Goal: Information Seeking & Learning: Compare options

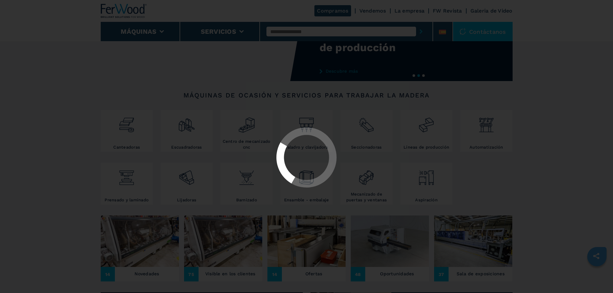
select select "**********"
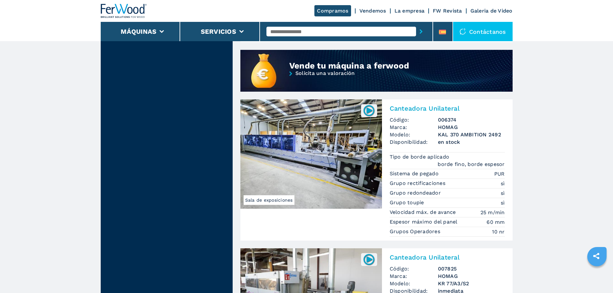
scroll to position [579, 0]
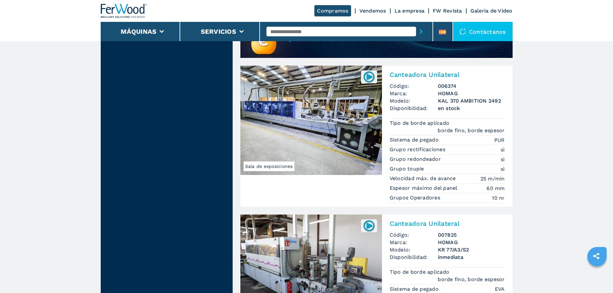
click at [320, 123] on img at bounding box center [311, 120] width 142 height 109
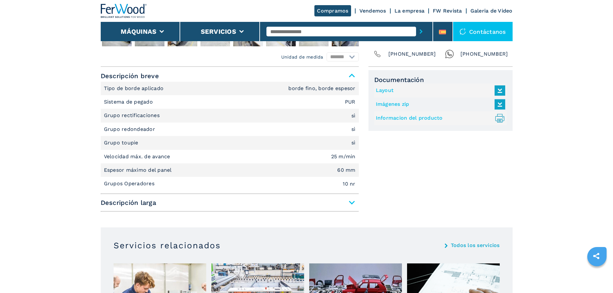
scroll to position [258, 0]
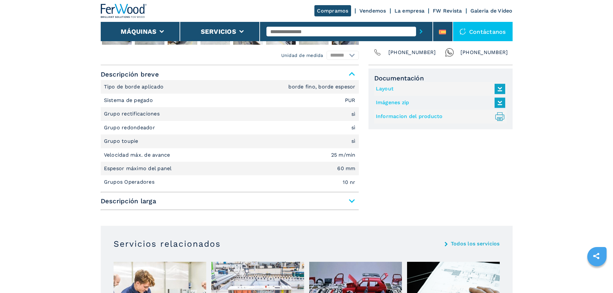
click at [352, 201] on span "Descripción larga" at bounding box center [230, 201] width 258 height 12
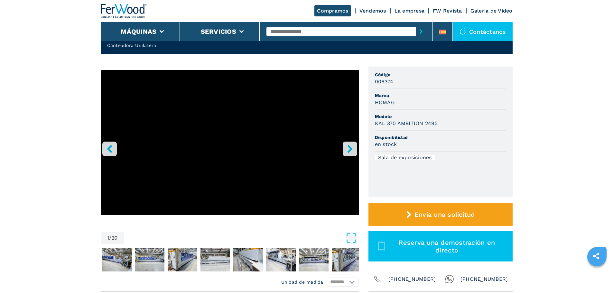
scroll to position [0, 0]
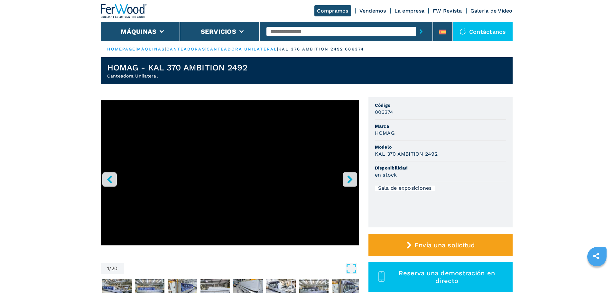
select select "**********"
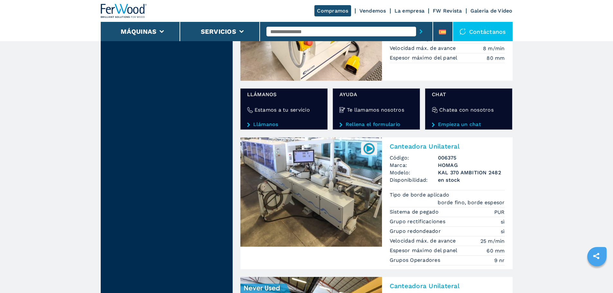
scroll to position [1094, 0]
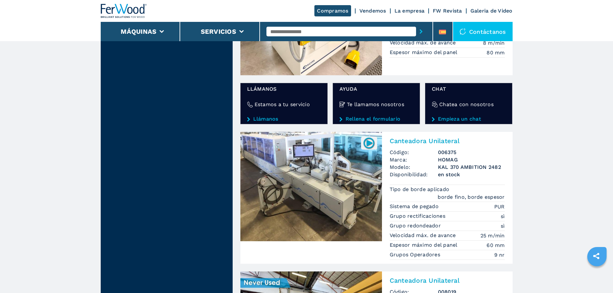
drag, startPoint x: 324, startPoint y: 181, endPoint x: 319, endPoint y: 183, distance: 5.5
click at [324, 182] on img at bounding box center [311, 186] width 142 height 109
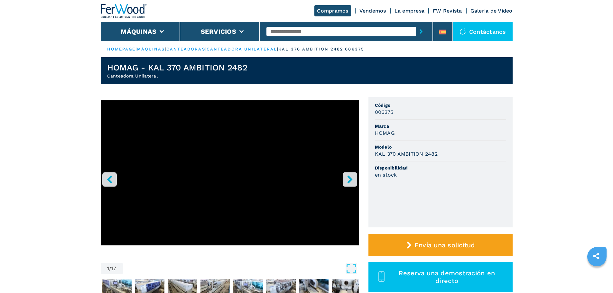
click at [351, 176] on icon "right-button" at bounding box center [350, 179] width 8 height 8
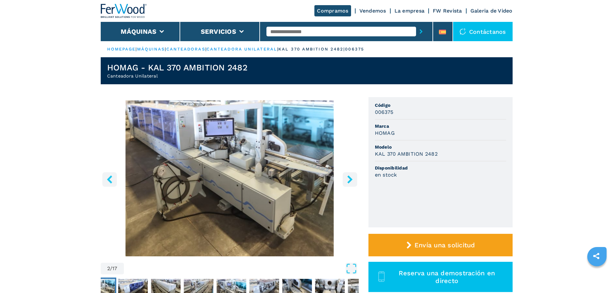
click at [351, 176] on icon "right-button" at bounding box center [350, 179] width 8 height 8
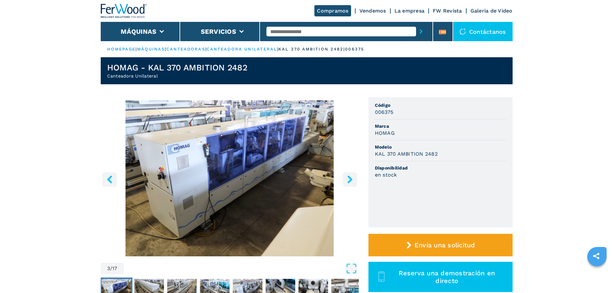
click at [351, 176] on icon "right-button" at bounding box center [350, 179] width 8 height 8
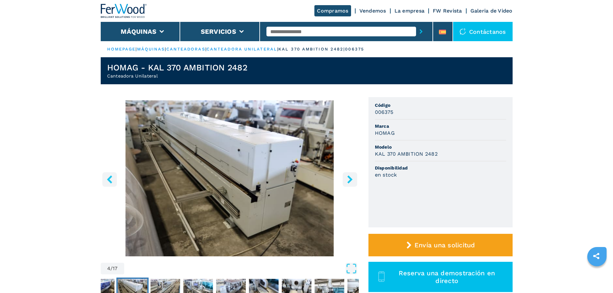
click at [351, 176] on icon "right-button" at bounding box center [350, 179] width 8 height 8
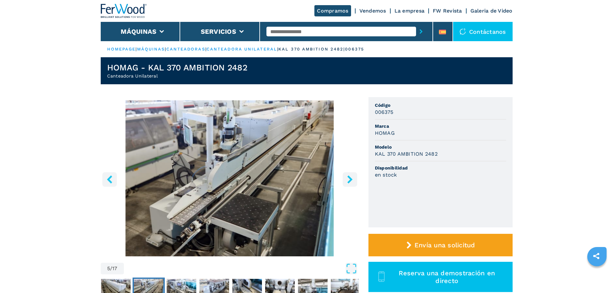
click at [351, 176] on icon "right-button" at bounding box center [350, 179] width 8 height 8
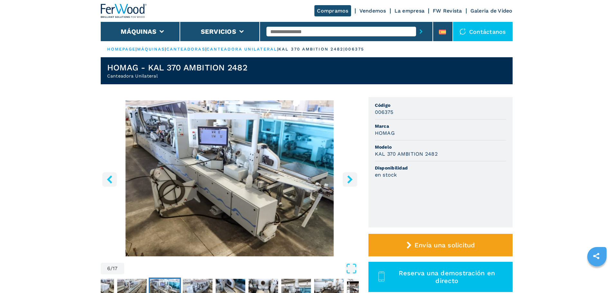
click at [351, 176] on icon "right-button" at bounding box center [350, 179] width 8 height 8
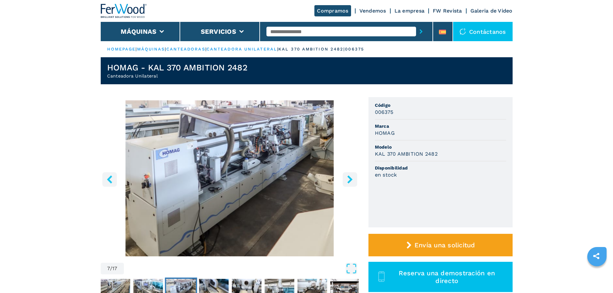
click at [351, 176] on icon "right-button" at bounding box center [350, 179] width 8 height 8
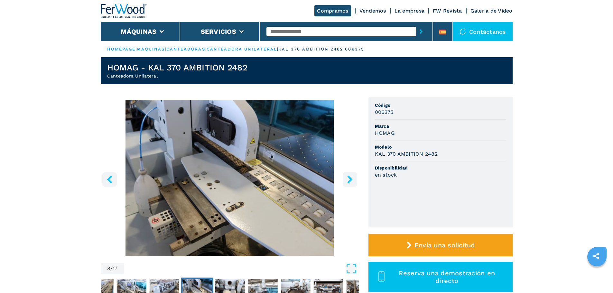
click at [351, 176] on icon "right-button" at bounding box center [350, 179] width 8 height 8
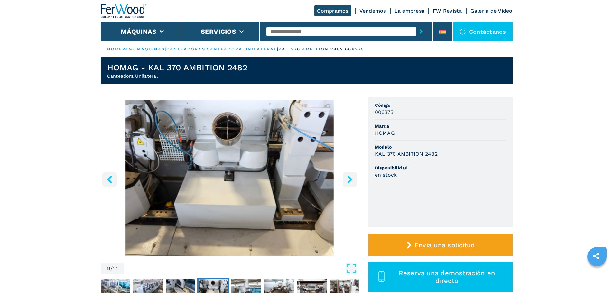
click at [351, 176] on icon "right-button" at bounding box center [350, 179] width 8 height 8
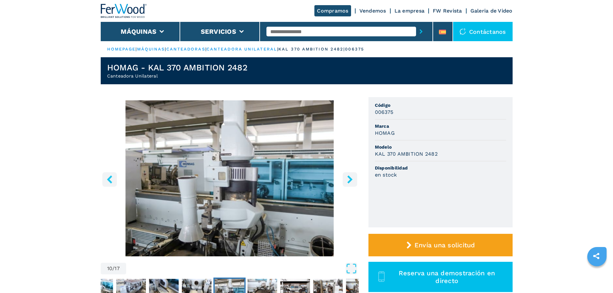
click at [351, 176] on icon "right-button" at bounding box center [350, 179] width 8 height 8
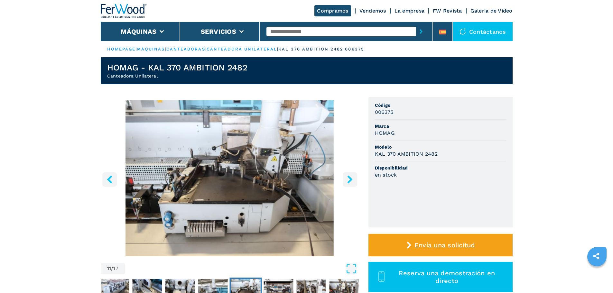
click at [351, 176] on icon "right-button" at bounding box center [350, 179] width 8 height 8
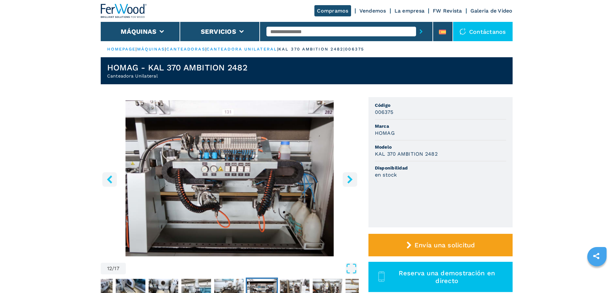
click at [113, 178] on icon "left-button" at bounding box center [110, 179] width 8 height 8
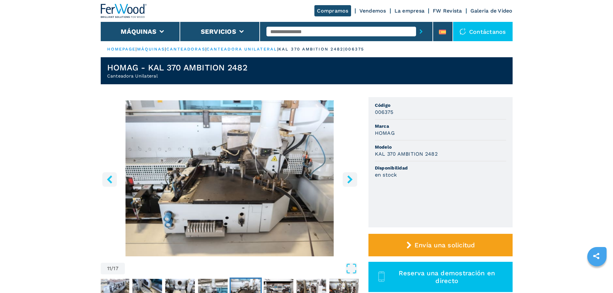
click at [348, 181] on icon "right-button" at bounding box center [350, 179] width 8 height 8
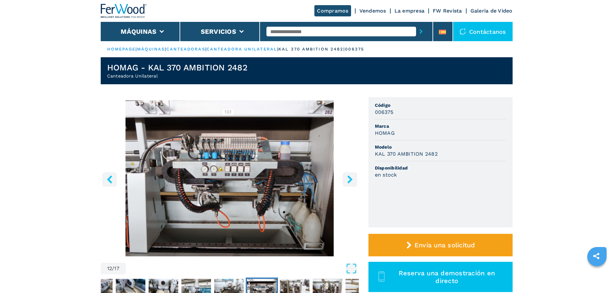
click at [348, 181] on icon "right-button" at bounding box center [350, 179] width 8 height 8
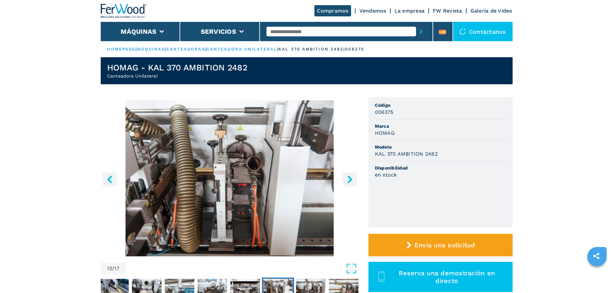
click at [348, 181] on icon "right-button" at bounding box center [350, 179] width 8 height 8
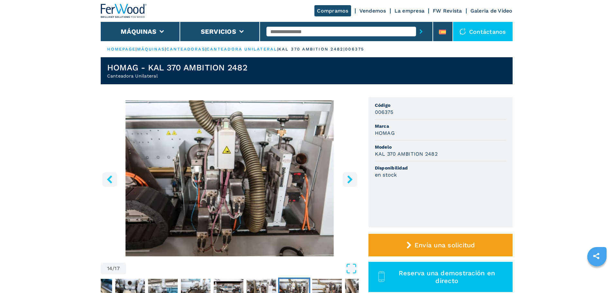
click at [348, 181] on icon "right-button" at bounding box center [350, 179] width 8 height 8
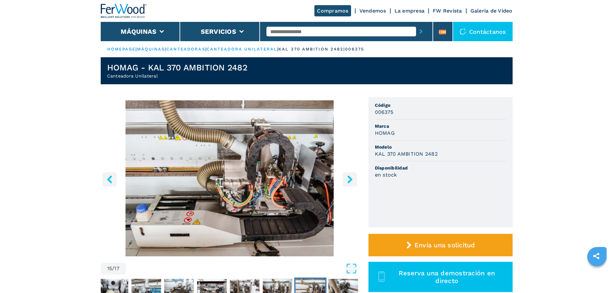
click at [107, 178] on icon "left-button" at bounding box center [110, 179] width 8 height 8
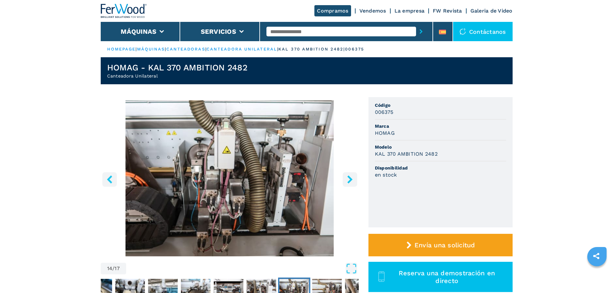
click at [349, 181] on icon "right-button" at bounding box center [350, 179] width 8 height 8
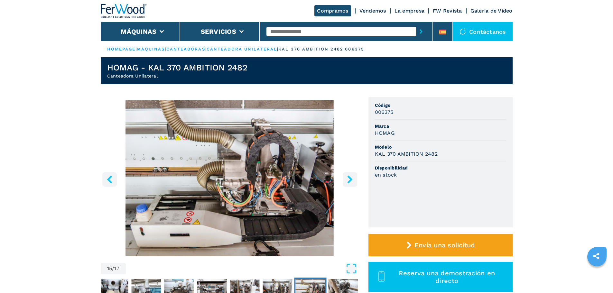
click at [349, 181] on icon "right-button" at bounding box center [350, 179] width 8 height 8
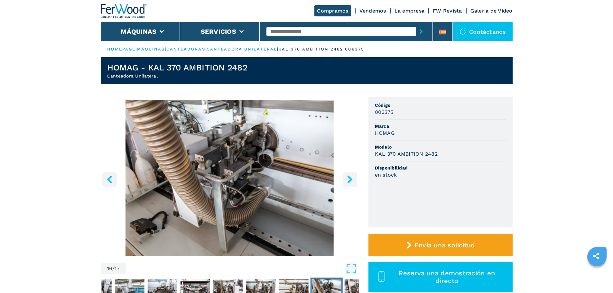
click at [349, 181] on icon "right-button" at bounding box center [350, 179] width 8 height 8
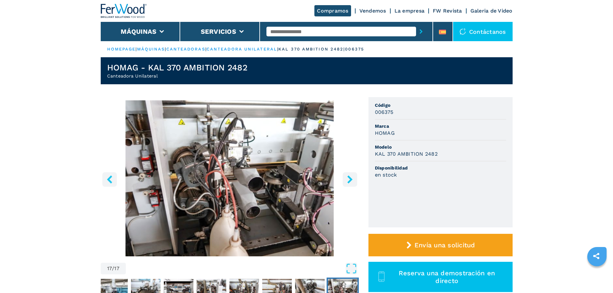
click at [349, 181] on icon "right-button" at bounding box center [350, 179] width 8 height 8
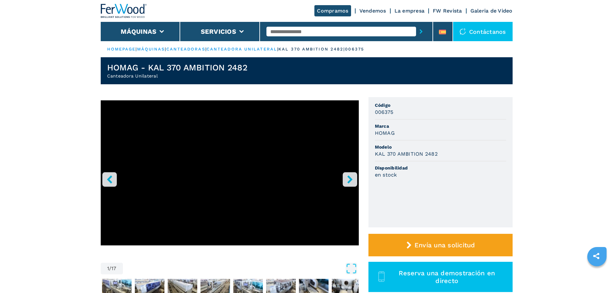
click at [353, 176] on icon "right-button" at bounding box center [350, 179] width 8 height 8
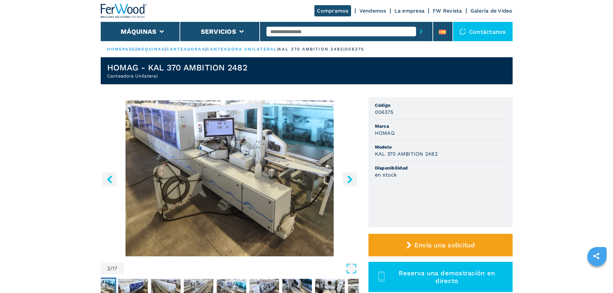
click at [353, 176] on icon "right-button" at bounding box center [350, 179] width 8 height 8
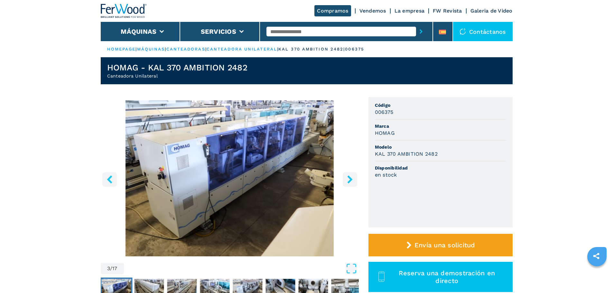
click at [355, 181] on button "right-button" at bounding box center [350, 179] width 14 height 14
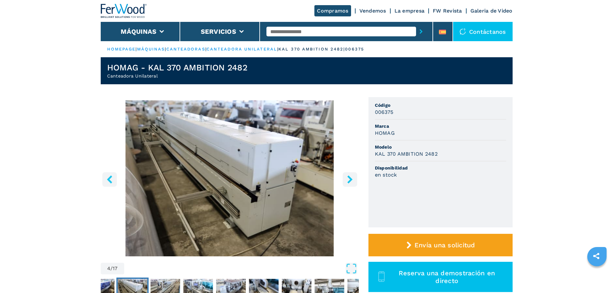
click at [351, 181] on icon "right-button" at bounding box center [349, 179] width 5 height 8
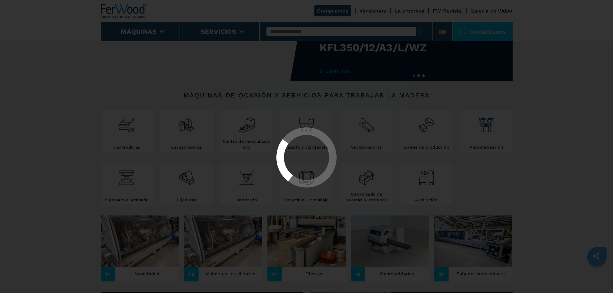
select select "**********"
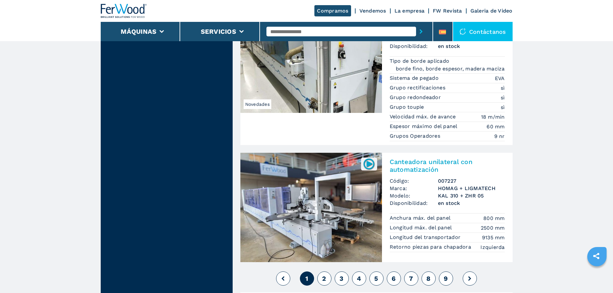
scroll to position [1513, 0]
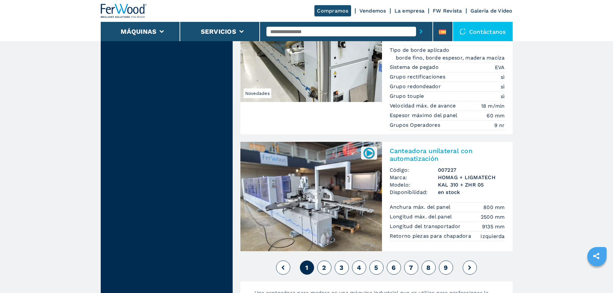
click at [327, 195] on img at bounding box center [311, 196] width 142 height 109
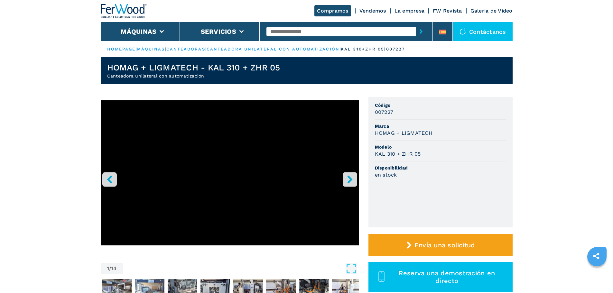
click at [350, 183] on icon "right-button" at bounding box center [350, 179] width 8 height 8
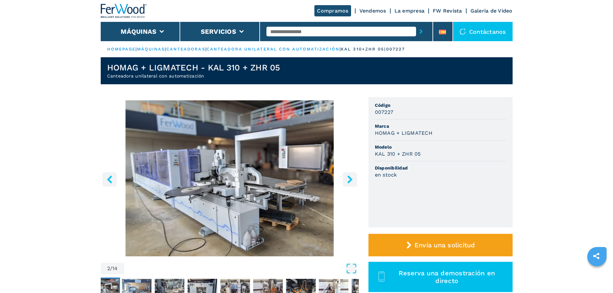
click at [350, 183] on icon "right-button" at bounding box center [350, 179] width 8 height 8
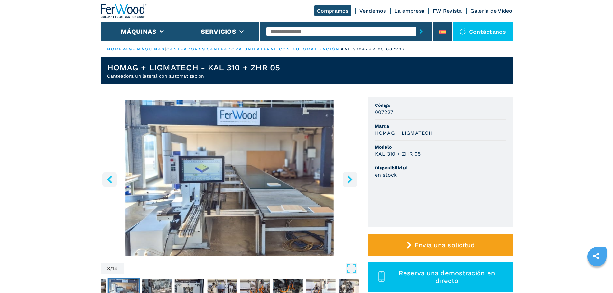
click at [350, 183] on icon "right-button" at bounding box center [350, 179] width 8 height 8
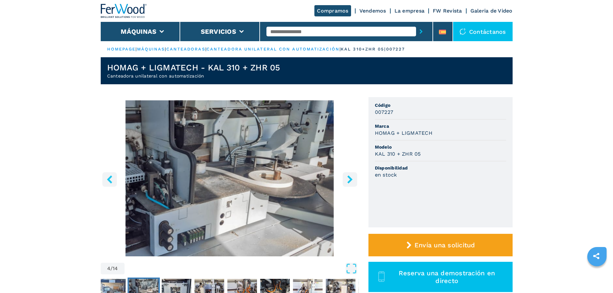
click at [350, 183] on icon "right-button" at bounding box center [350, 179] width 8 height 8
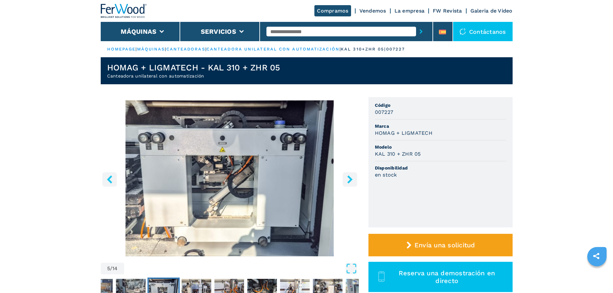
click at [350, 183] on icon "right-button" at bounding box center [350, 179] width 8 height 8
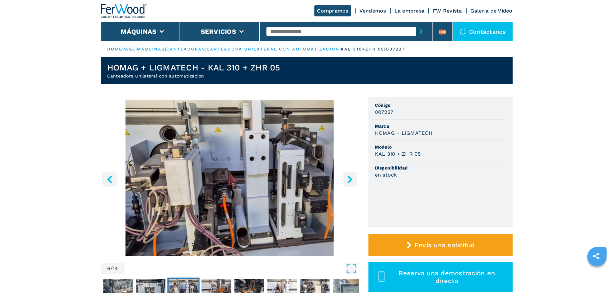
click at [350, 178] on icon "right-button" at bounding box center [349, 179] width 5 height 8
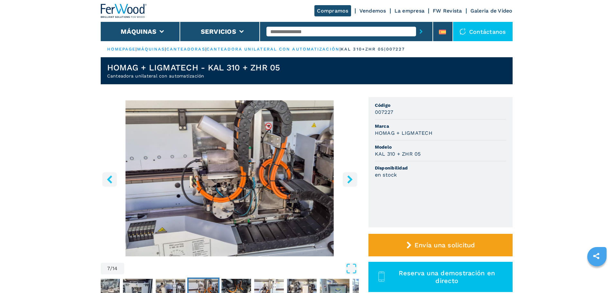
click at [350, 178] on icon "right-button" at bounding box center [349, 179] width 5 height 8
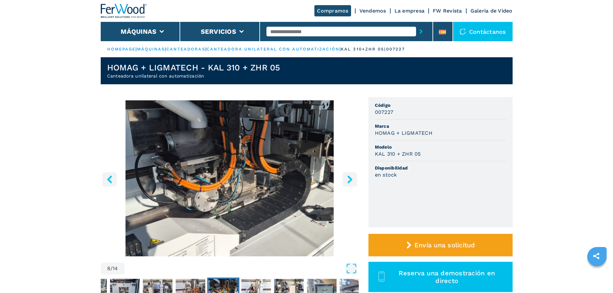
click at [350, 178] on icon "right-button" at bounding box center [349, 179] width 5 height 8
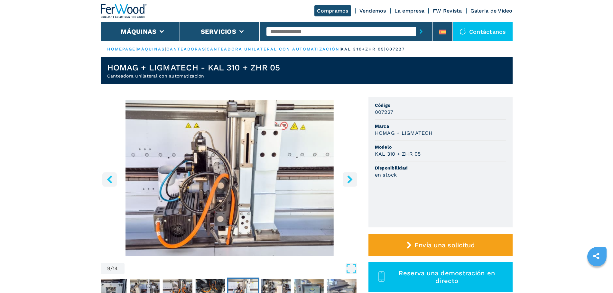
click at [350, 178] on icon "right-button" at bounding box center [349, 179] width 5 height 8
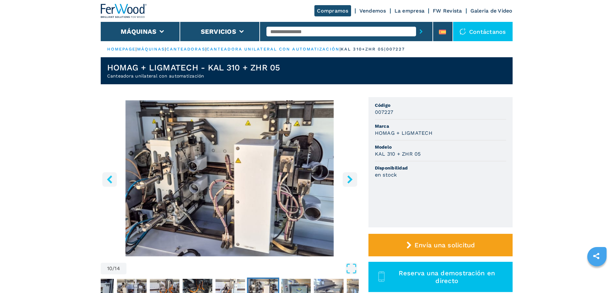
click at [350, 178] on icon "right-button" at bounding box center [349, 179] width 5 height 8
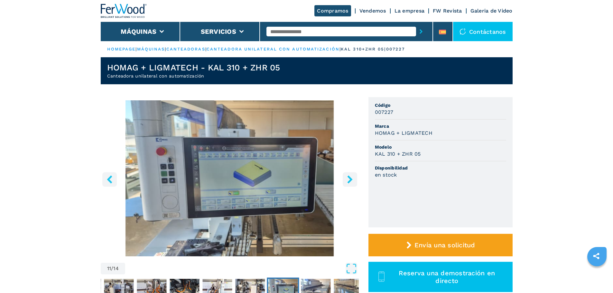
click at [115, 178] on button "left-button" at bounding box center [109, 179] width 14 height 14
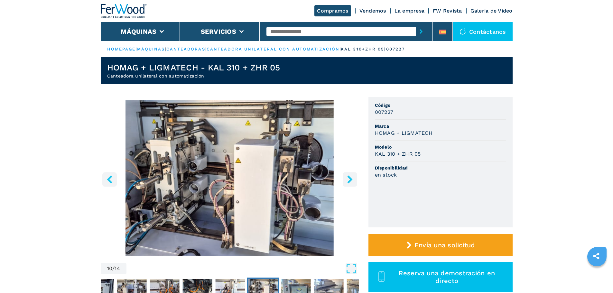
click at [115, 178] on button "left-button" at bounding box center [109, 179] width 14 height 14
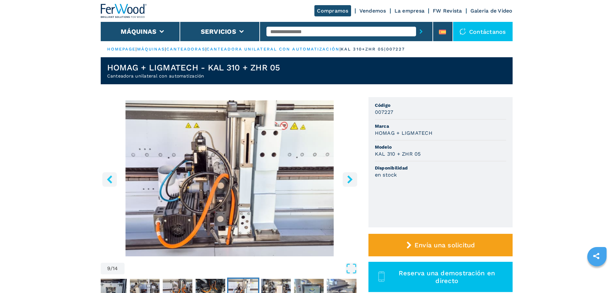
click at [349, 175] on button "right-button" at bounding box center [350, 179] width 14 height 14
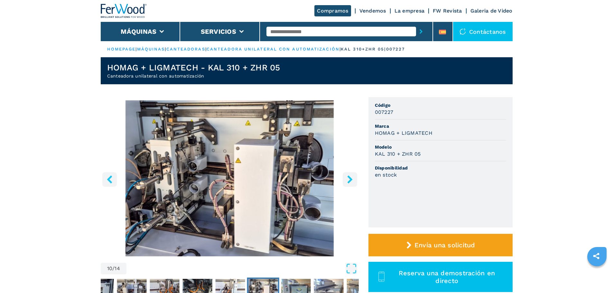
click at [347, 177] on icon "right-button" at bounding box center [350, 179] width 8 height 8
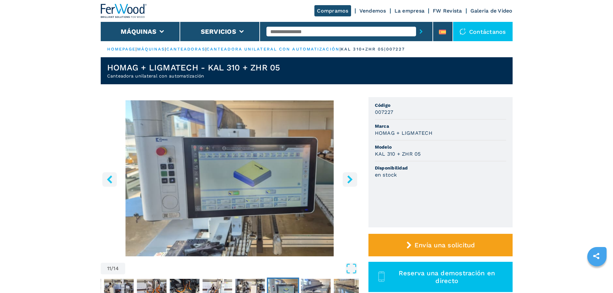
click at [347, 178] on icon "right-button" at bounding box center [350, 179] width 8 height 8
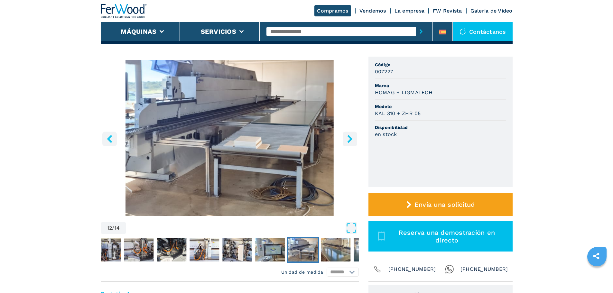
scroll to position [64, 0]
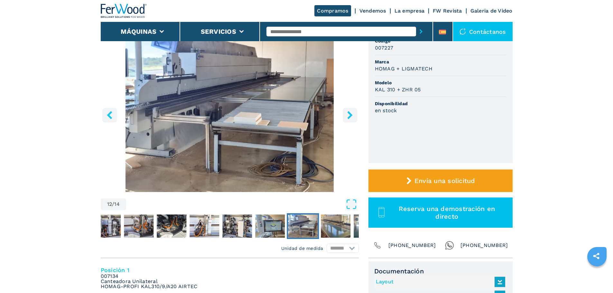
click at [347, 111] on button "right-button" at bounding box center [350, 115] width 14 height 14
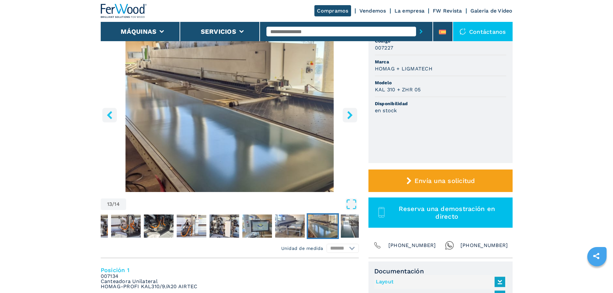
click at [347, 111] on button "right-button" at bounding box center [350, 115] width 14 height 14
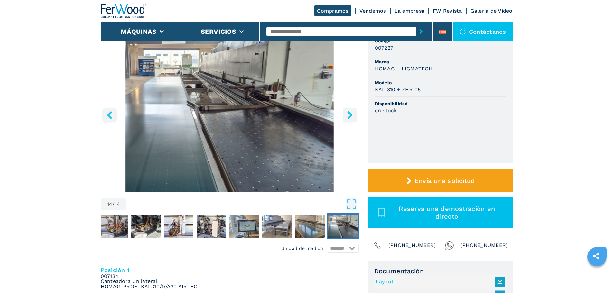
click at [347, 111] on button "right-button" at bounding box center [350, 115] width 14 height 14
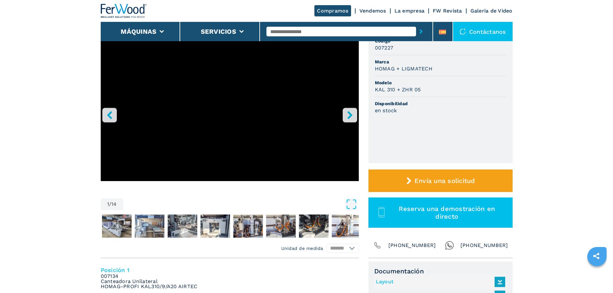
click at [347, 111] on button "right-button" at bounding box center [350, 115] width 14 height 14
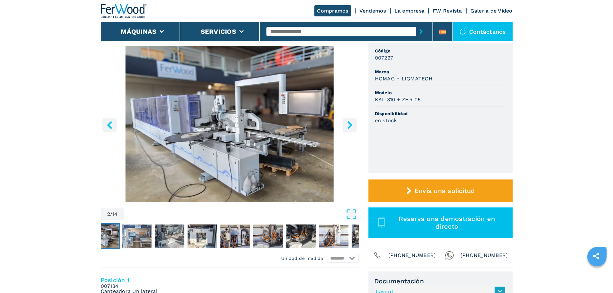
scroll to position [0, 0]
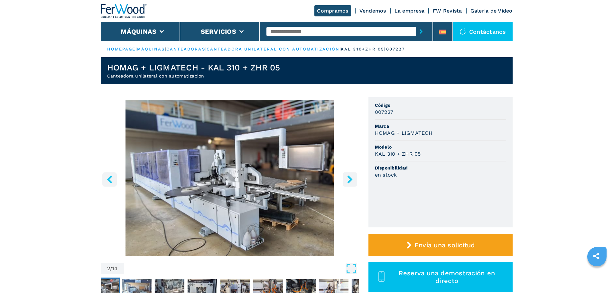
click at [349, 181] on icon "right-button" at bounding box center [350, 179] width 8 height 8
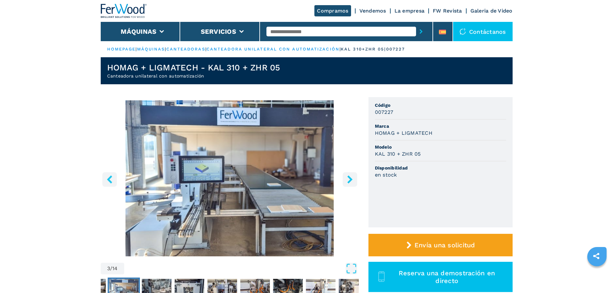
click at [347, 178] on icon "right-button" at bounding box center [350, 179] width 8 height 8
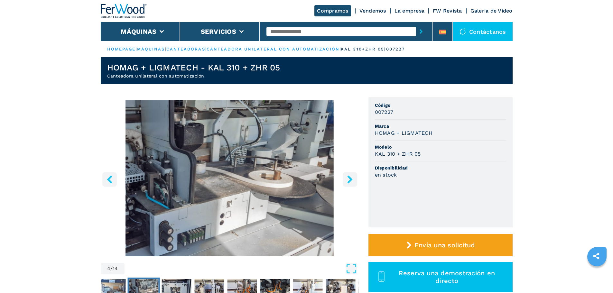
click at [347, 178] on icon "right-button" at bounding box center [350, 179] width 8 height 8
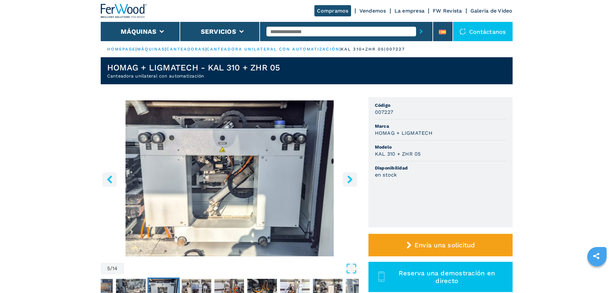
click at [347, 178] on icon "right-button" at bounding box center [350, 179] width 8 height 8
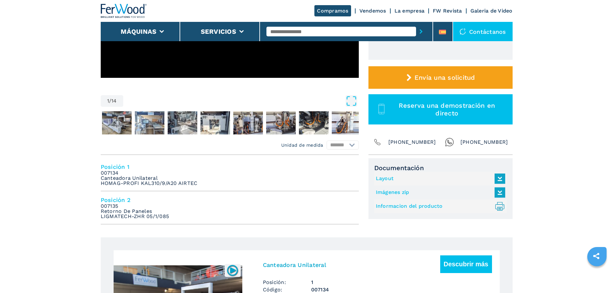
scroll to position [262, 0]
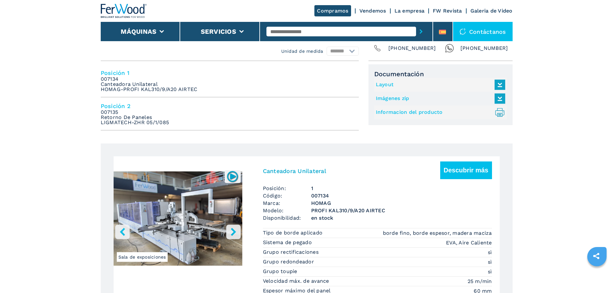
select select "**********"
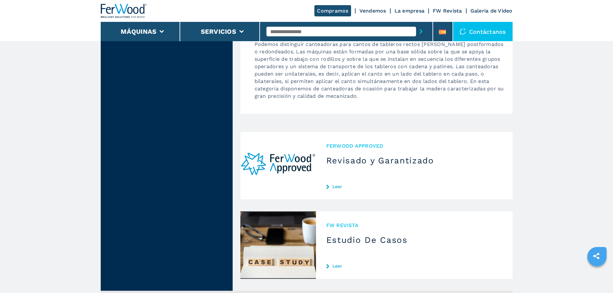
scroll to position [1558, 0]
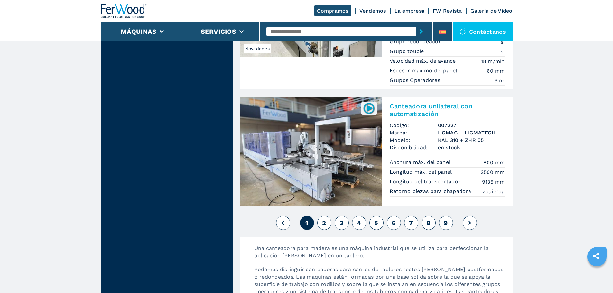
click at [326, 222] on span "2" at bounding box center [324, 223] width 4 height 8
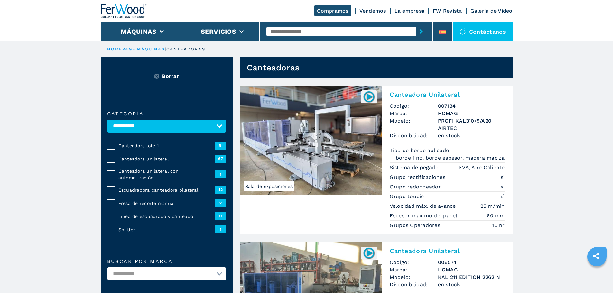
click at [302, 30] on input "text" at bounding box center [342, 32] width 150 height 10
type input "*******"
click at [416, 24] on button "submit-button" at bounding box center [421, 31] width 10 height 15
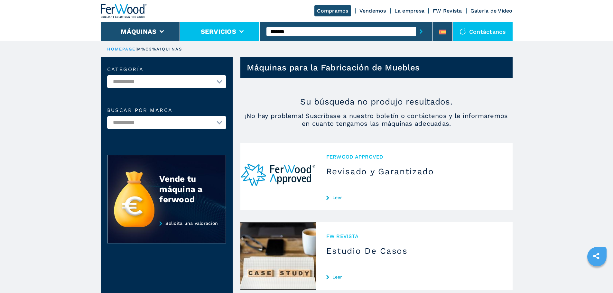
drag, startPoint x: 304, startPoint y: 32, endPoint x: 234, endPoint y: 31, distance: 70.2
click at [234, 31] on div "Compramos Vendemos La empresa FW Revista Galeria de Video Máquinas Servicios **…" at bounding box center [307, 20] width 412 height 41
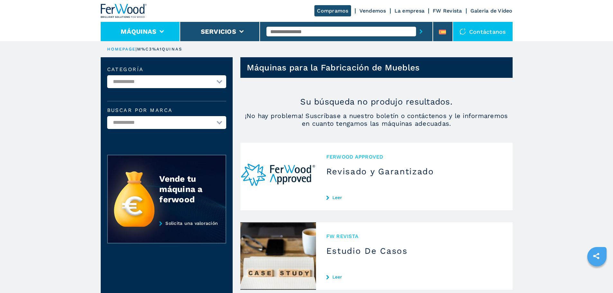
click at [159, 35] on li "Máquinas" at bounding box center [141, 31] width 80 height 19
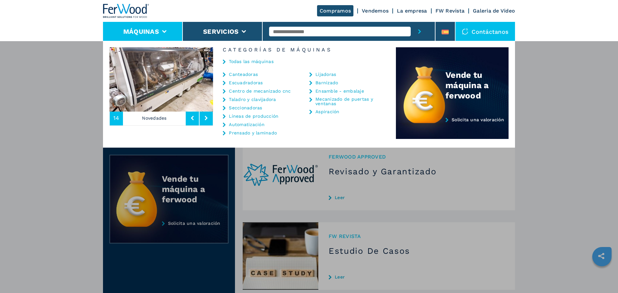
click at [243, 73] on link "Canteadoras" at bounding box center [243, 74] width 29 height 5
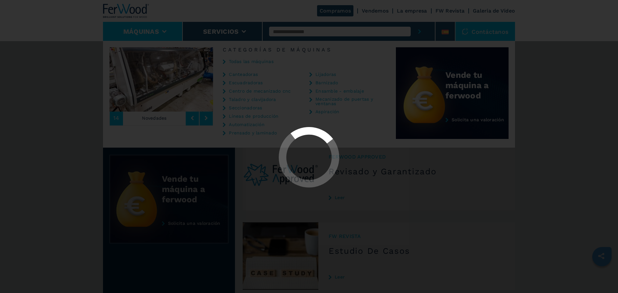
select select "**********"
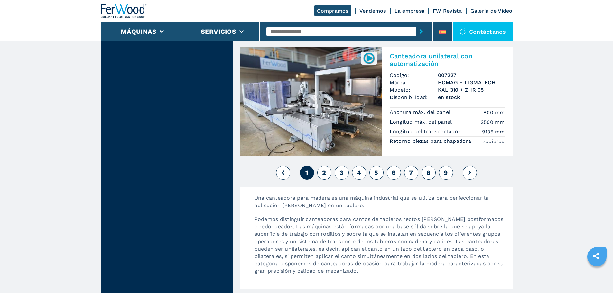
scroll to position [1609, 0]
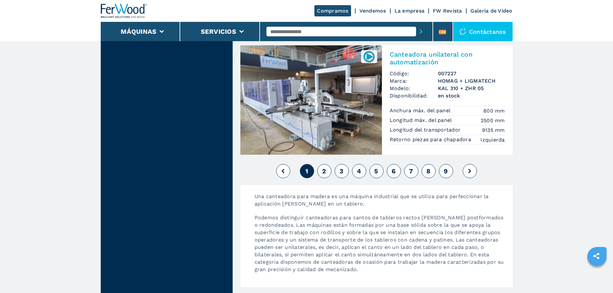
click at [322, 173] on span "2" at bounding box center [324, 171] width 4 height 8
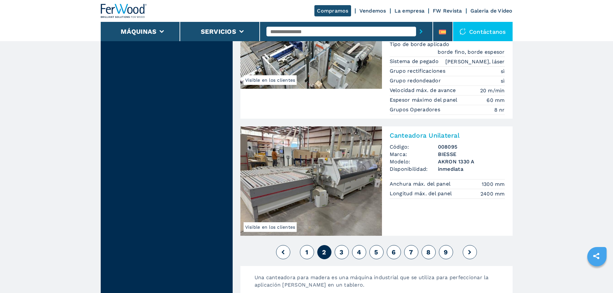
scroll to position [1642, 0]
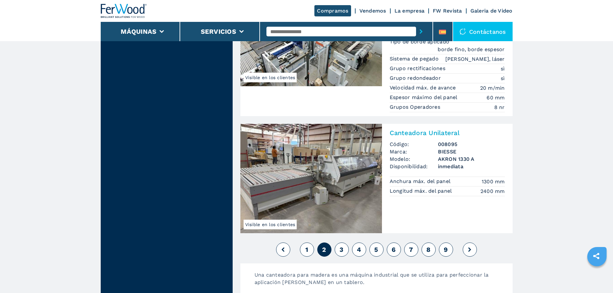
click at [342, 243] on button "3" at bounding box center [342, 250] width 14 height 14
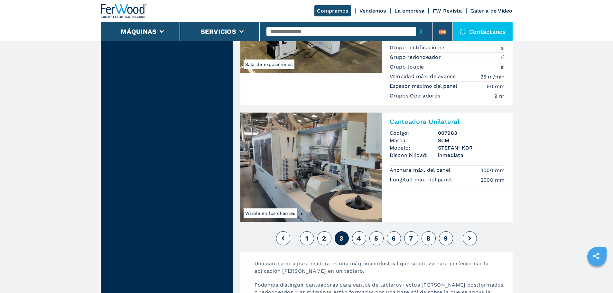
scroll to position [1642, 0]
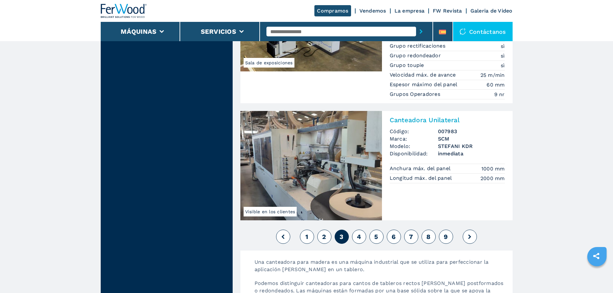
click at [362, 230] on button "4" at bounding box center [359, 237] width 14 height 14
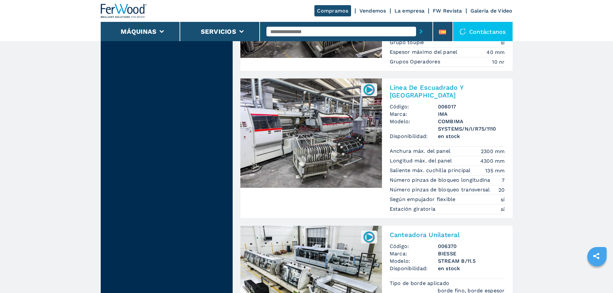
scroll to position [1609, 0]
